Goal: Complete application form

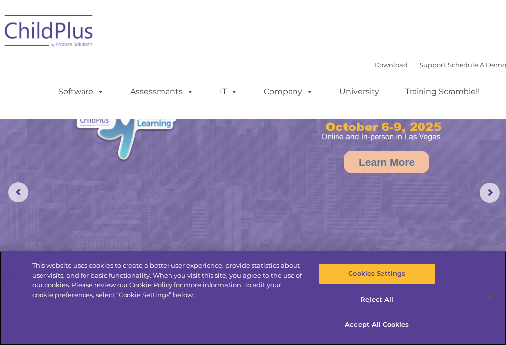
select select "MEDIUM"
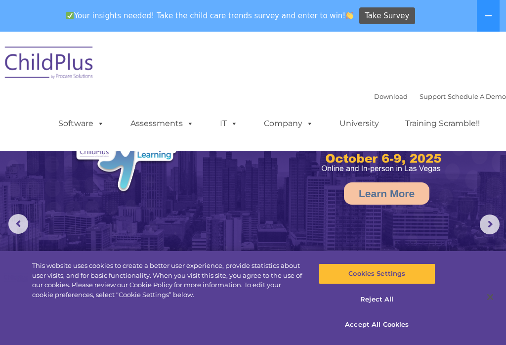
click at [49, 61] on img at bounding box center [49, 64] width 99 height 49
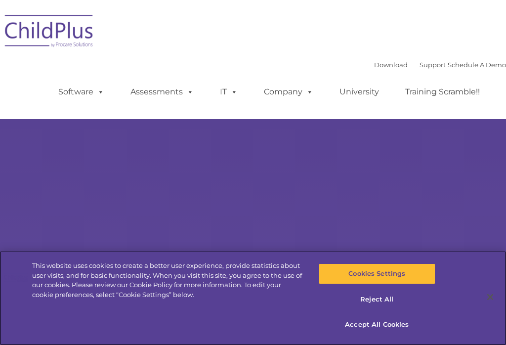
select select "MEDIUM"
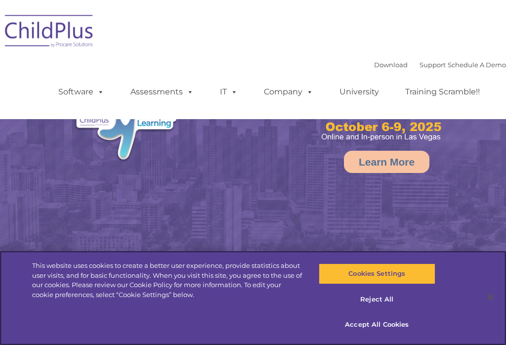
select select "MEDIUM"
